Goal: Check status: Check status

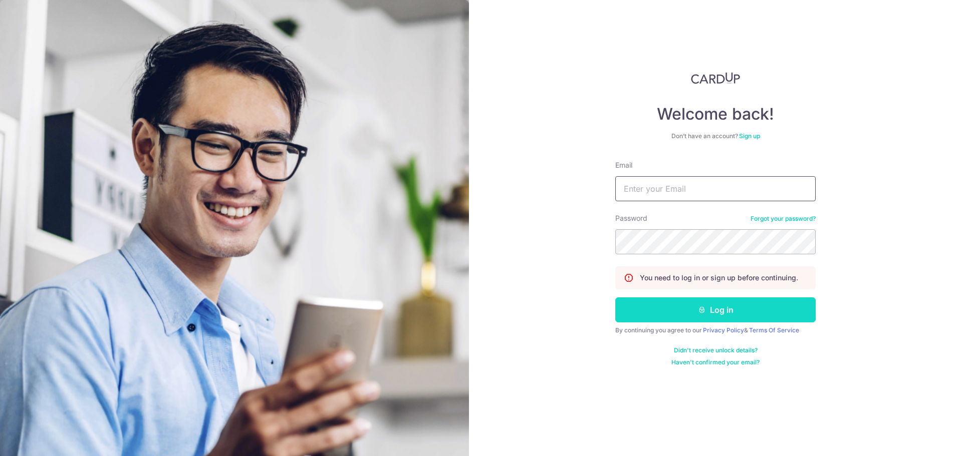
type input "[PERSON_NAME][EMAIL_ADDRESS][PERSON_NAME][DOMAIN_NAME]"
click at [708, 301] on button "Log in" at bounding box center [715, 310] width 200 height 25
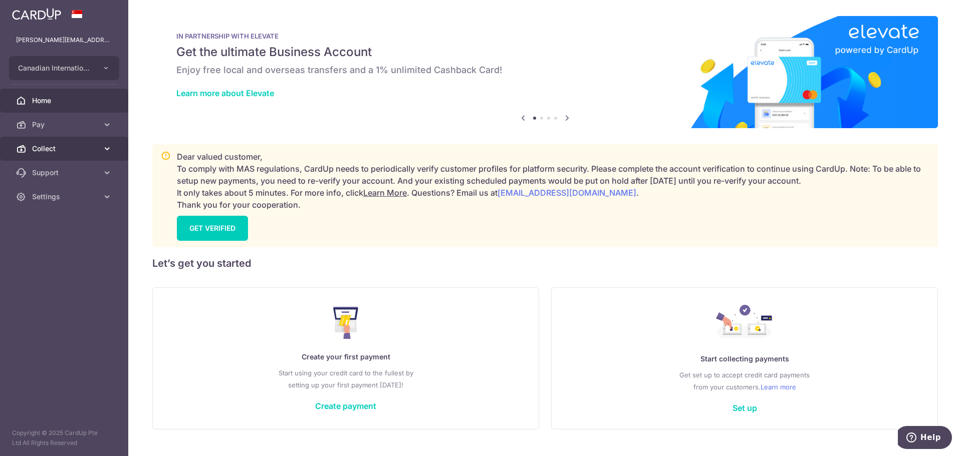
click at [94, 145] on span "Collect" at bounding box center [65, 149] width 66 height 10
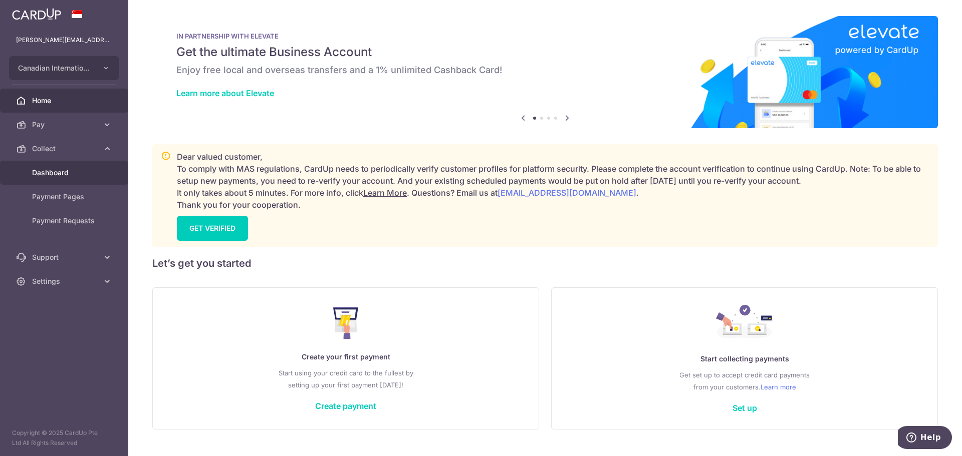
click at [85, 170] on span "Dashboard" at bounding box center [65, 173] width 66 height 10
click at [61, 165] on link "Dashboard" at bounding box center [64, 173] width 128 height 24
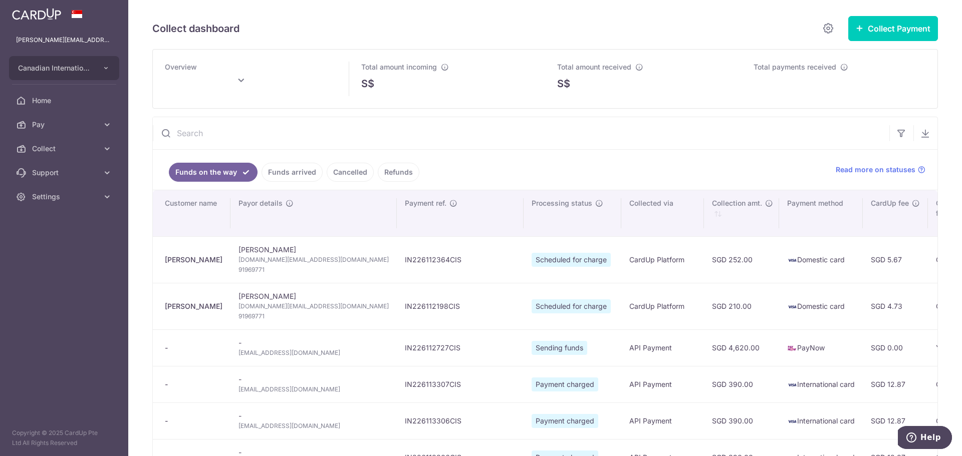
type input "[DATE]"
click at [923, 136] on icon "button" at bounding box center [925, 133] width 10 height 10
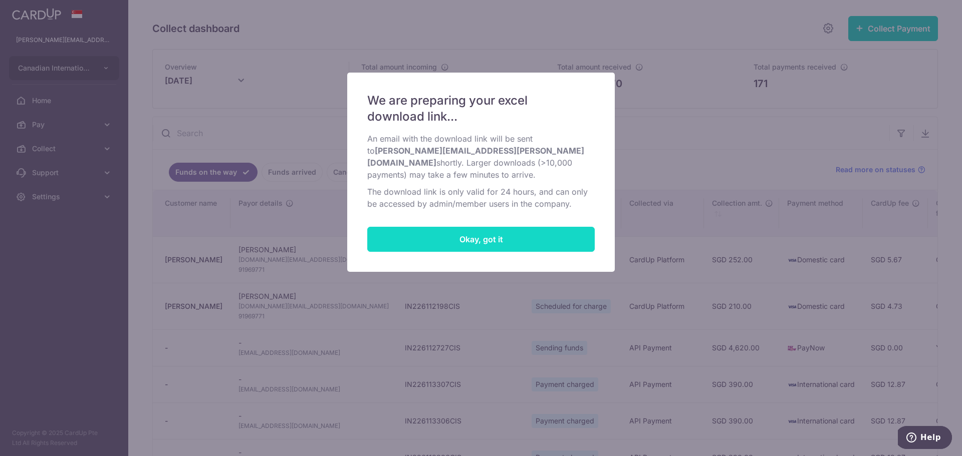
click at [544, 227] on button "Okay, got it" at bounding box center [480, 239] width 227 height 25
